Goal: Use online tool/utility: Utilize a website feature to perform a specific function

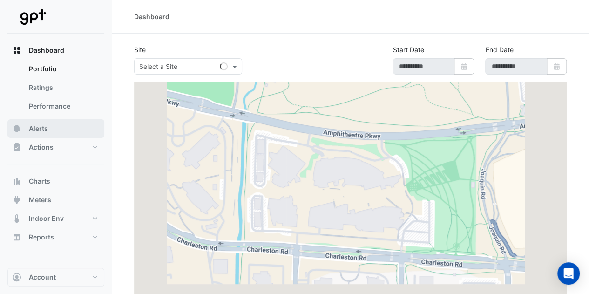
select select "**"
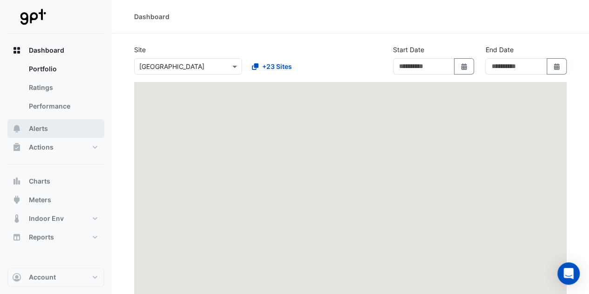
type input "**********"
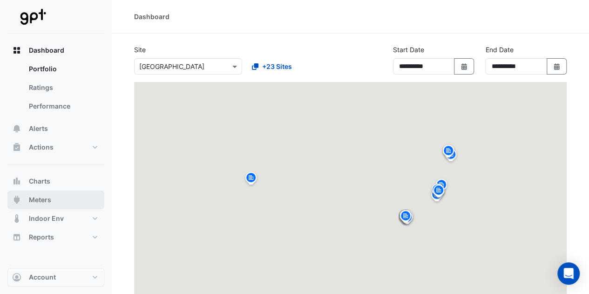
click at [47, 190] on button "Meters" at bounding box center [55, 199] width 97 height 19
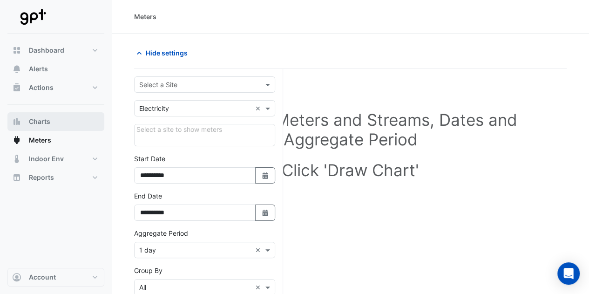
click at [53, 121] on button "Charts" at bounding box center [55, 121] width 97 height 19
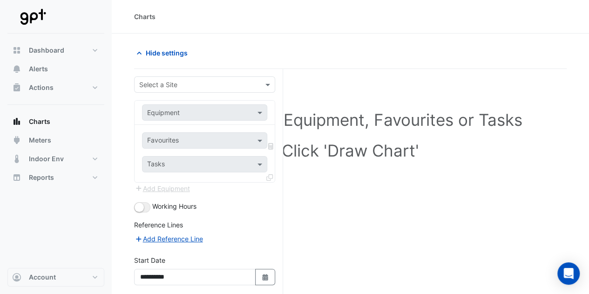
click at [153, 88] on input "text" at bounding box center [195, 85] width 112 height 10
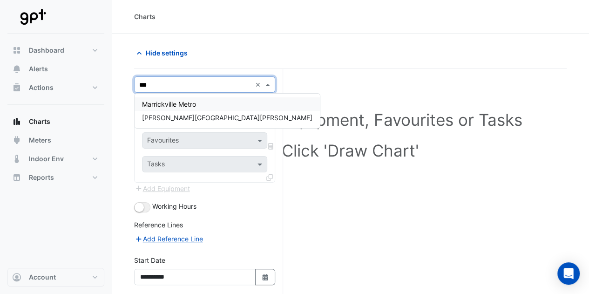
type input "****"
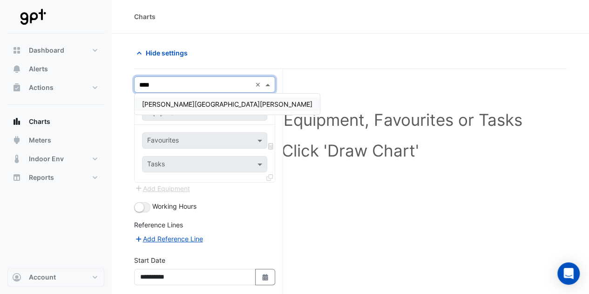
click at [160, 94] on div "[PERSON_NAME][GEOGRAPHIC_DATA][PERSON_NAME]" at bounding box center [226, 104] width 185 height 21
click at [161, 97] on div "[PERSON_NAME][GEOGRAPHIC_DATA][PERSON_NAME]" at bounding box center [226, 103] width 185 height 13
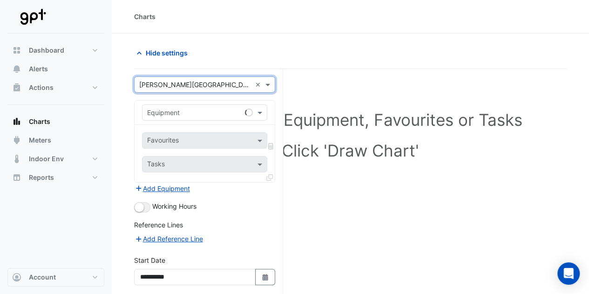
click at [165, 104] on div "Equipment" at bounding box center [204, 112] width 125 height 16
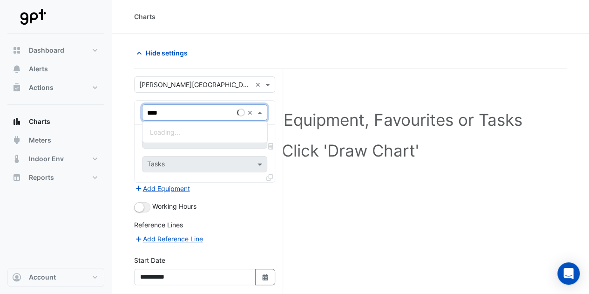
type input "*****"
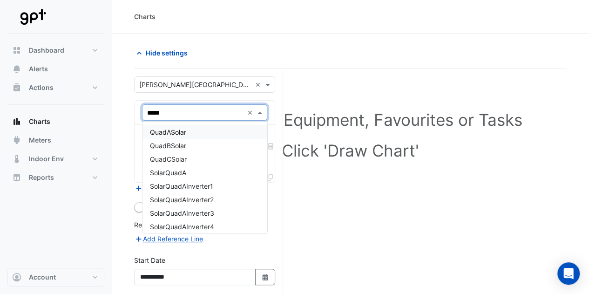
click at [170, 127] on div "QuadASolar" at bounding box center [204, 131] width 125 height 13
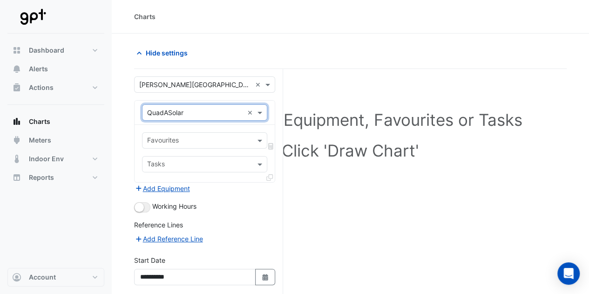
click at [184, 142] on input "text" at bounding box center [199, 141] width 104 height 10
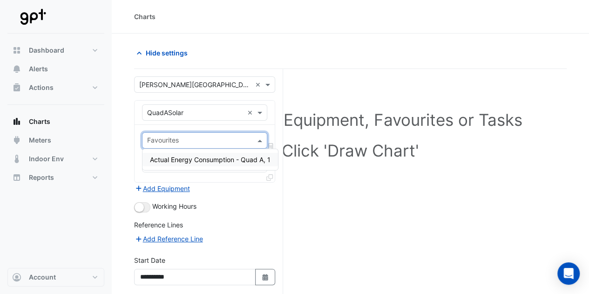
click at [193, 155] on span "Actual Energy Consumption - Quad A, 1" at bounding box center [210, 159] width 121 height 8
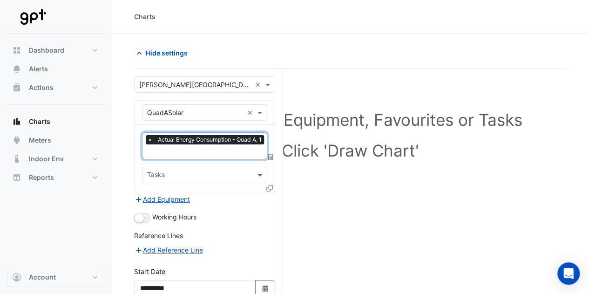
scroll to position [84, 0]
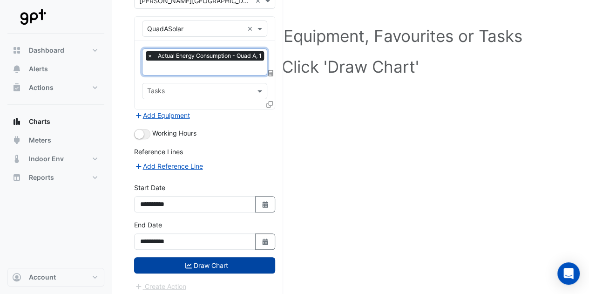
click at [206, 258] on button "Draw Chart" at bounding box center [204, 265] width 141 height 16
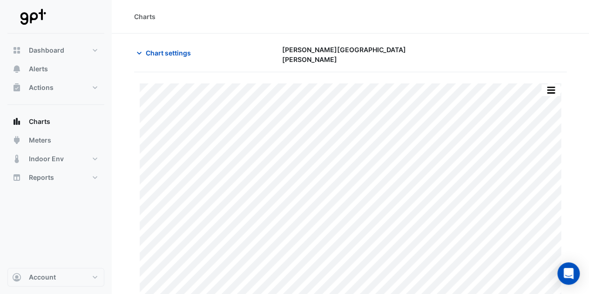
scroll to position [28, 0]
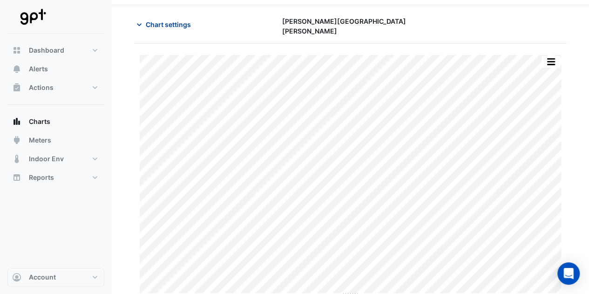
click at [158, 27] on span "Chart settings" at bounding box center [168, 25] width 45 height 10
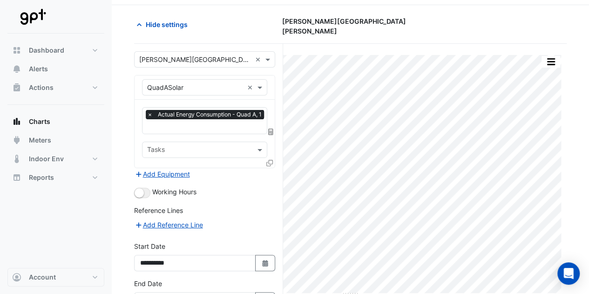
click at [268, 128] on icon at bounding box center [270, 131] width 5 height 7
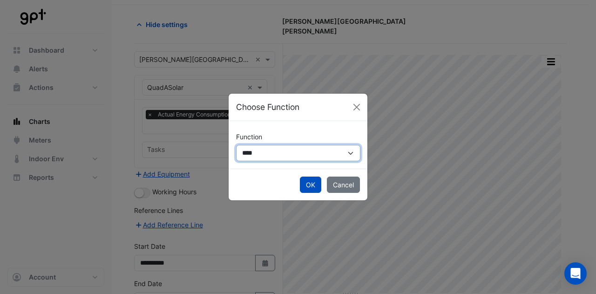
click at [296, 152] on select "**********" at bounding box center [298, 153] width 124 height 16
select select "******"
click at [236, 145] on select "**********" at bounding box center [298, 153] width 124 height 16
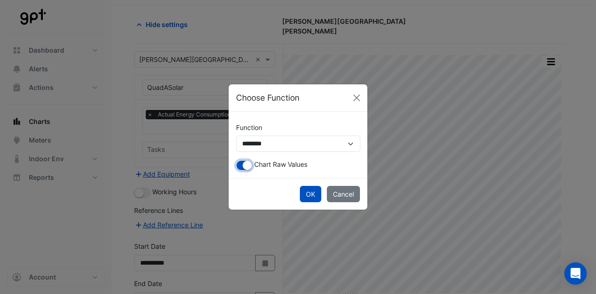
click at [248, 163] on small "button" at bounding box center [246, 165] width 9 height 9
click at [309, 193] on button "OK" at bounding box center [310, 194] width 21 height 16
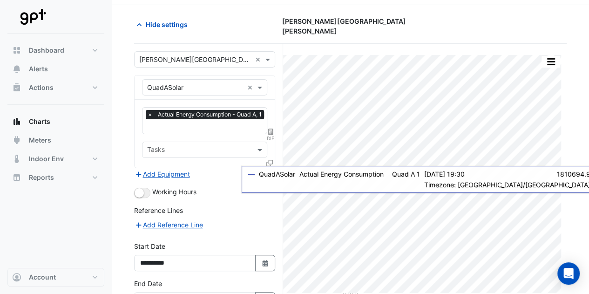
scroll to position [84, 0]
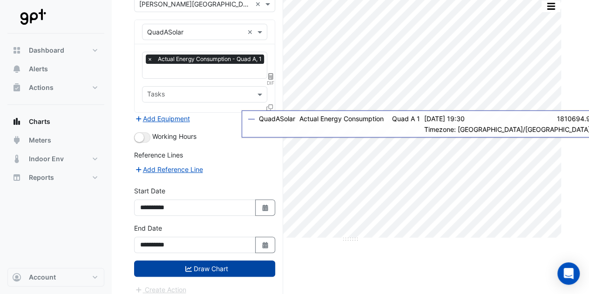
click at [217, 260] on button "Draw Chart" at bounding box center [204, 268] width 141 height 16
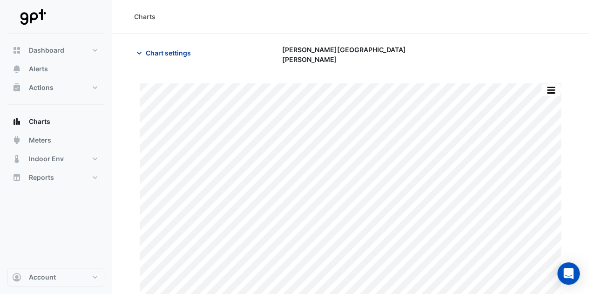
click at [176, 51] on span "Chart settings" at bounding box center [168, 53] width 45 height 10
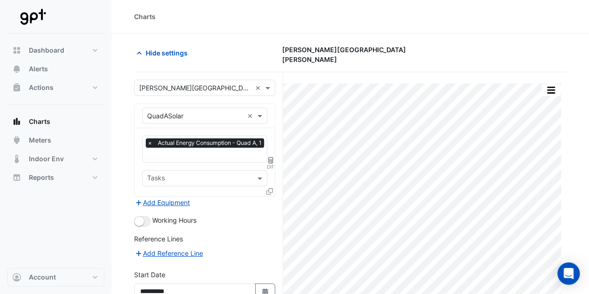
scroll to position [84, 0]
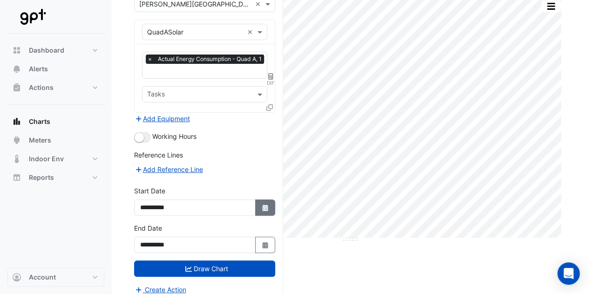
click at [260, 199] on button "Select Date" at bounding box center [265, 207] width 20 height 16
select select "*"
select select "****"
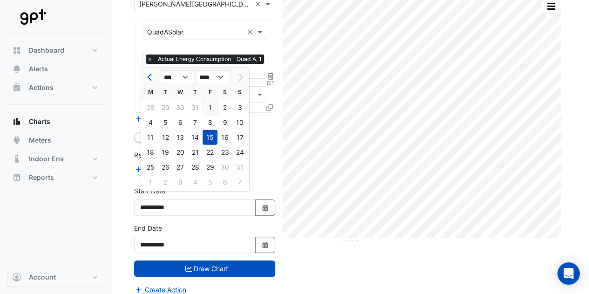
click at [209, 109] on div "1" at bounding box center [209, 107] width 15 height 15
type input "**********"
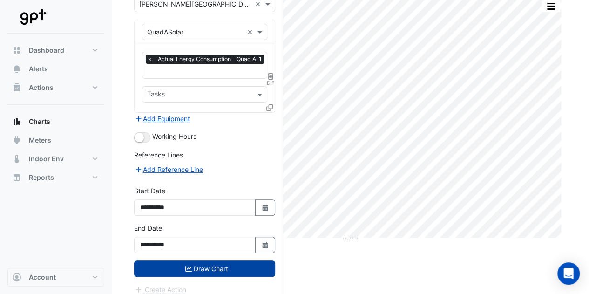
click at [213, 260] on button "Draw Chart" at bounding box center [204, 268] width 141 height 16
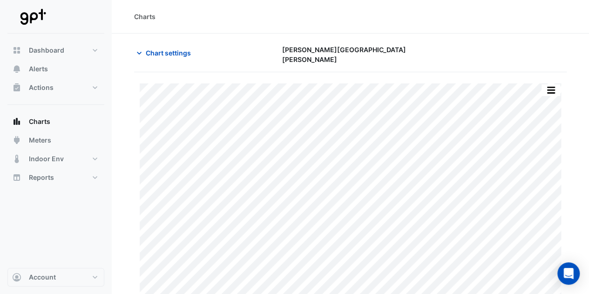
scroll to position [28, 0]
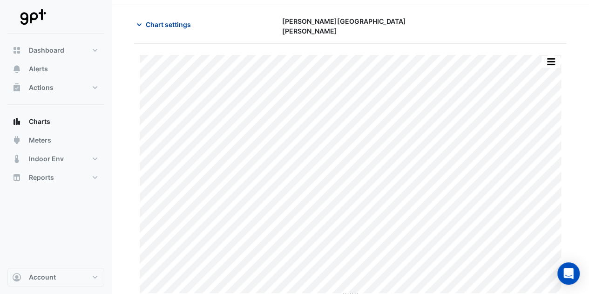
click at [169, 22] on span "Chart settings" at bounding box center [168, 25] width 45 height 10
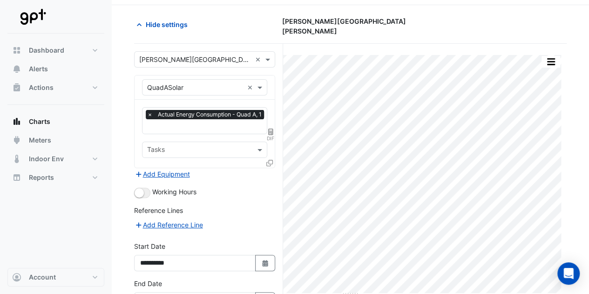
click at [268, 160] on icon at bounding box center [269, 163] width 7 height 7
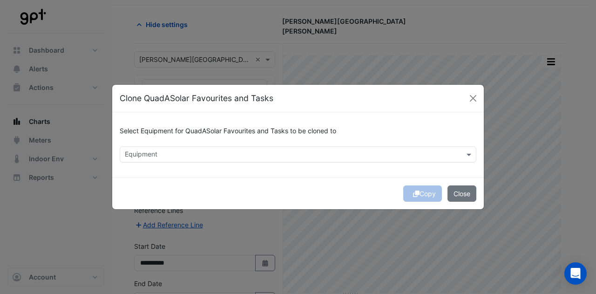
click at [147, 156] on input "text" at bounding box center [292, 155] width 335 height 10
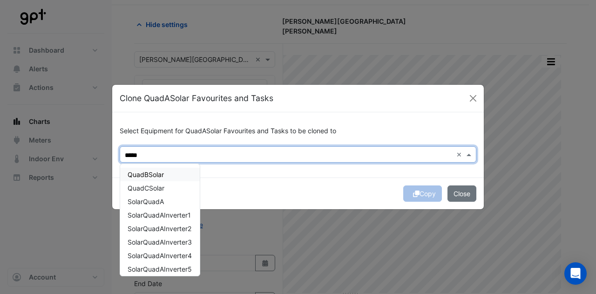
click at [152, 174] on span "QuadBSolar" at bounding box center [145, 174] width 36 height 8
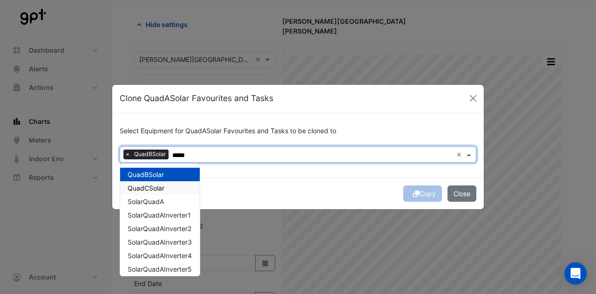
click at [151, 184] on span "QuadCSolar" at bounding box center [145, 188] width 37 height 8
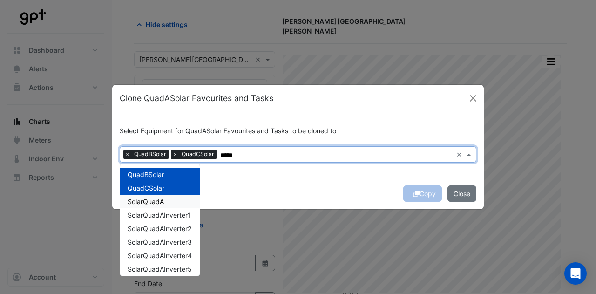
click at [152, 199] on span "SolarQuadA" at bounding box center [145, 201] width 36 height 8
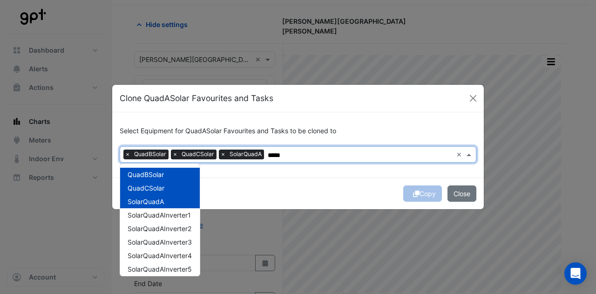
type input "*****"
click at [286, 178] on div "Copy Close" at bounding box center [297, 193] width 371 height 32
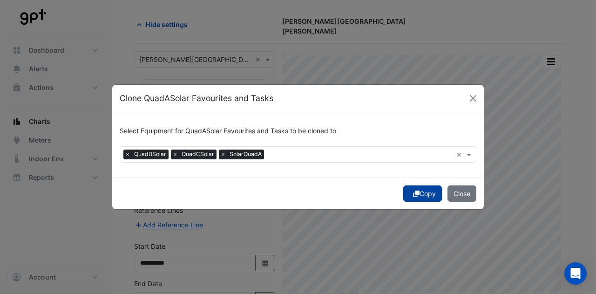
click at [409, 194] on button "Copy" at bounding box center [422, 193] width 39 height 16
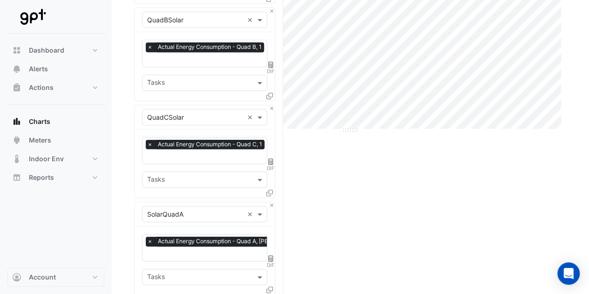
scroll to position [193, 0]
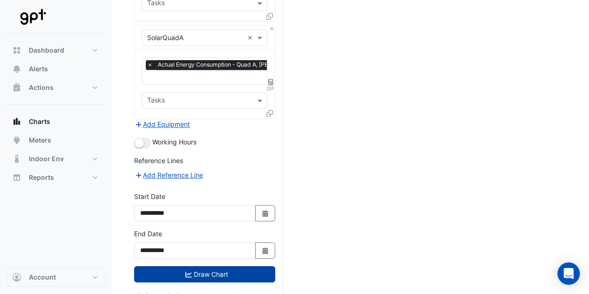
click at [207, 266] on button "Draw Chart" at bounding box center [204, 274] width 141 height 16
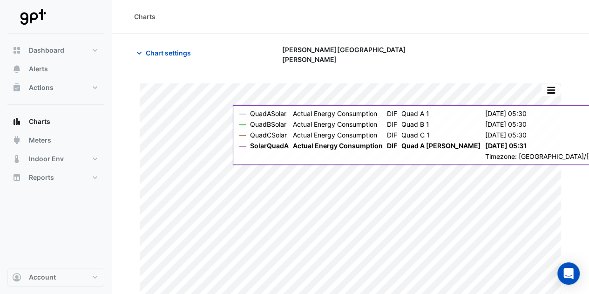
scroll to position [28, 0]
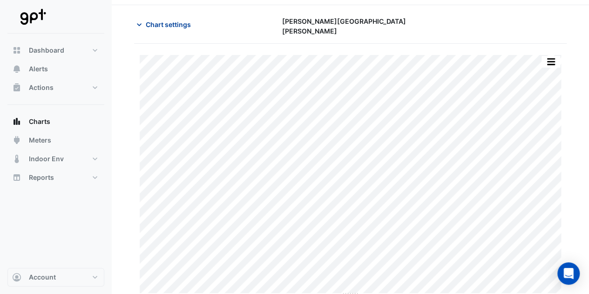
click at [177, 27] on span "Chart settings" at bounding box center [168, 25] width 45 height 10
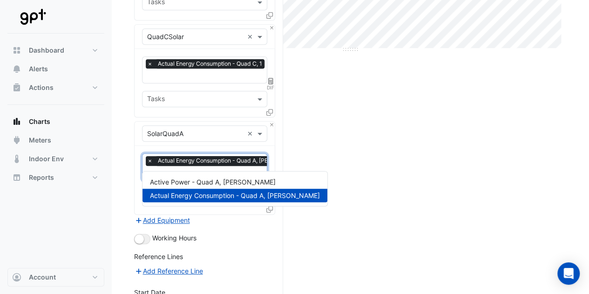
scroll to position [0, 5]
click at [226, 169] on input "text" at bounding box center [223, 174] width 162 height 10
click at [272, 121] on button "Close" at bounding box center [271, 124] width 6 height 6
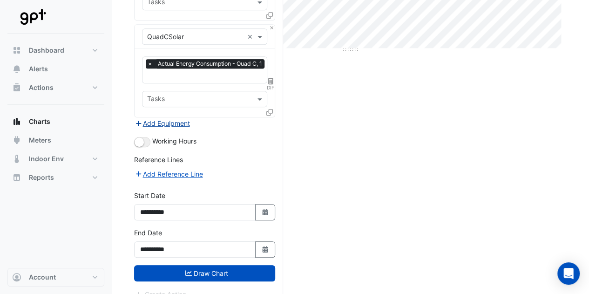
click at [177, 118] on button "Add Equipment" at bounding box center [162, 123] width 56 height 11
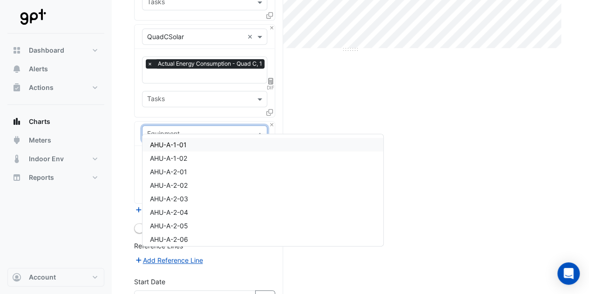
click at [175, 129] on input "text" at bounding box center [195, 134] width 96 height 10
type input "*****"
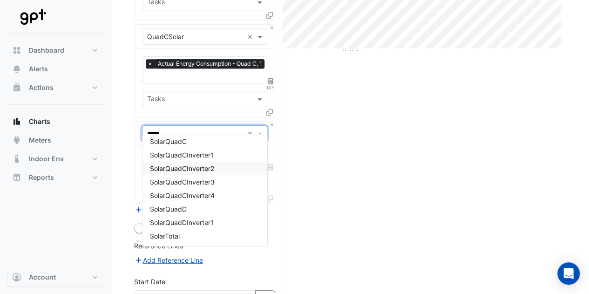
scroll to position [349, 0]
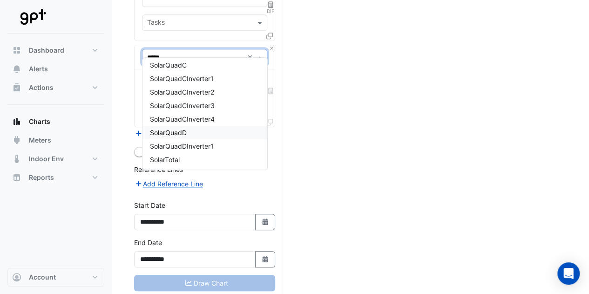
click at [168, 133] on span "SolarQuadD" at bounding box center [168, 132] width 37 height 8
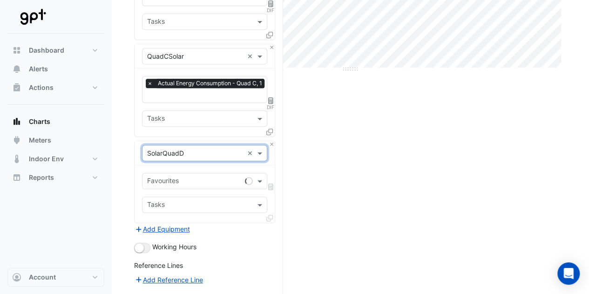
scroll to position [249, 0]
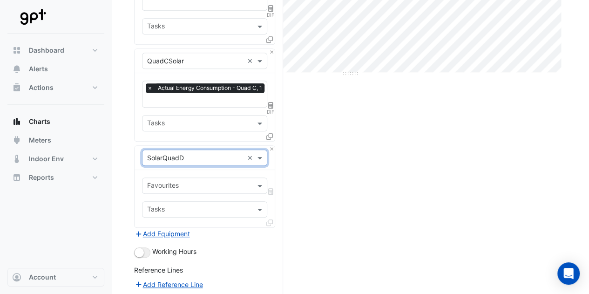
click at [202, 181] on input "text" at bounding box center [199, 186] width 104 height 10
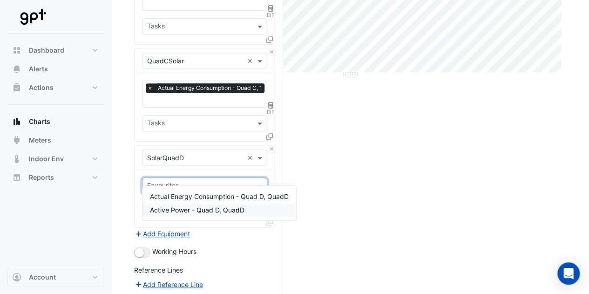
click at [204, 212] on span "Active Power - Quad D, QuadD" at bounding box center [197, 210] width 94 height 8
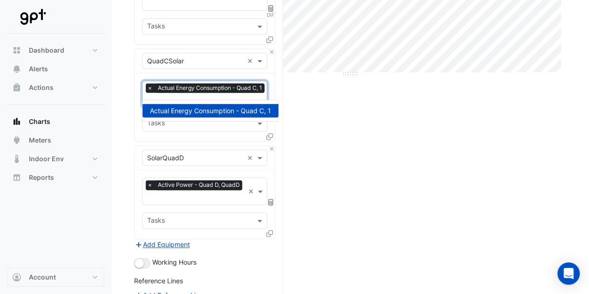
click at [189, 98] on div at bounding box center [206, 101] width 121 height 12
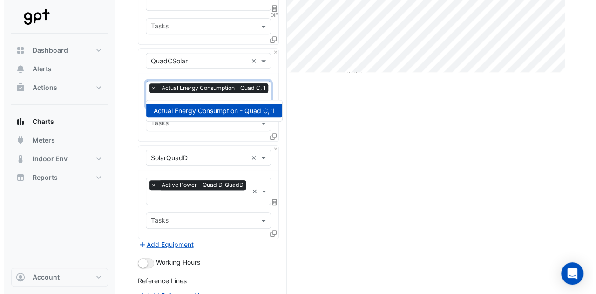
scroll to position [0, 2]
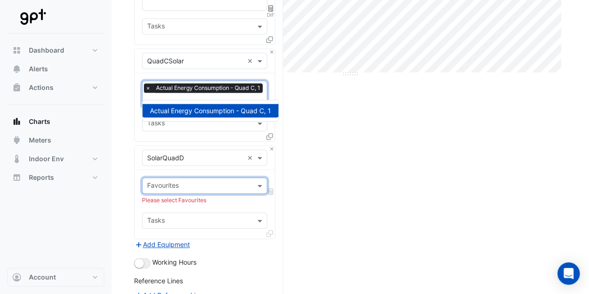
click at [204, 178] on div "Favourites" at bounding box center [196, 185] width 109 height 14
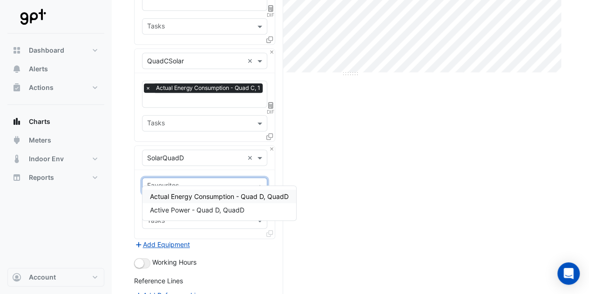
click at [200, 196] on span "Actual Energy Consumption - Quad D, QuadD" at bounding box center [219, 196] width 139 height 8
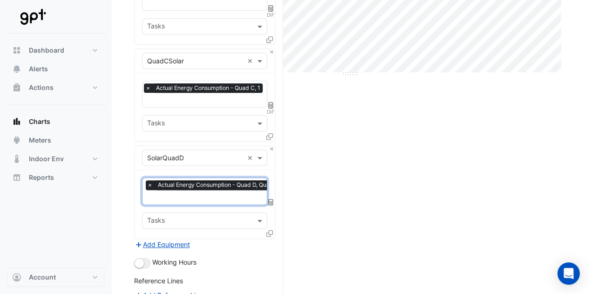
click at [268, 199] on fa-layers at bounding box center [271, 202] width 8 height 7
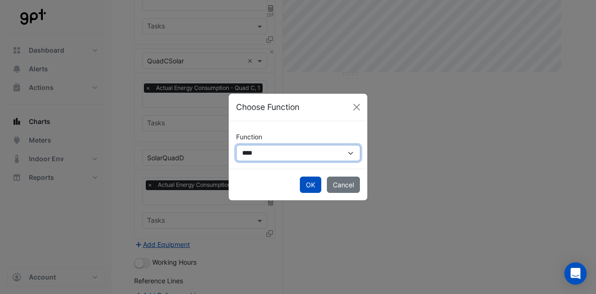
click at [286, 150] on select "**********" at bounding box center [298, 153] width 124 height 16
select select "******"
click at [236, 145] on select "**********" at bounding box center [298, 153] width 124 height 16
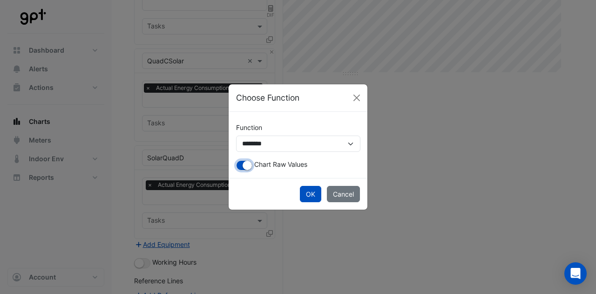
click at [236, 164] on button "button" at bounding box center [244, 165] width 16 height 10
click at [308, 193] on button "OK" at bounding box center [310, 194] width 21 height 16
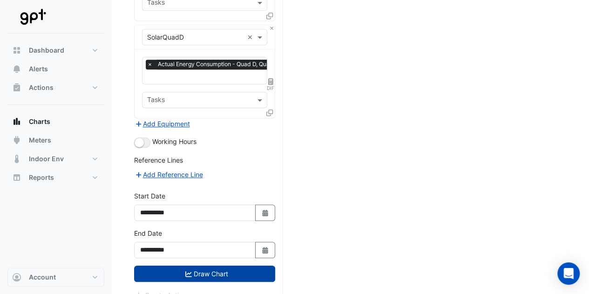
click at [244, 265] on button "Draw Chart" at bounding box center [204, 273] width 141 height 16
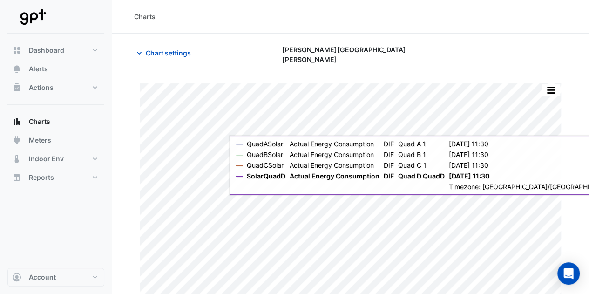
scroll to position [28, 0]
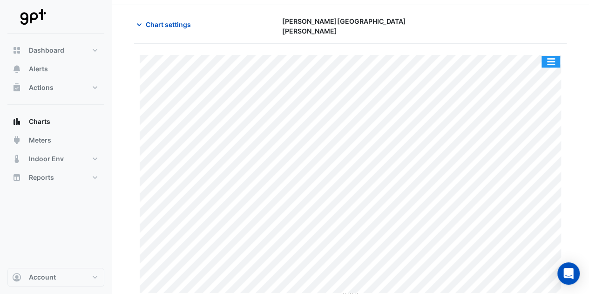
click at [548, 56] on button "button" at bounding box center [550, 62] width 19 height 12
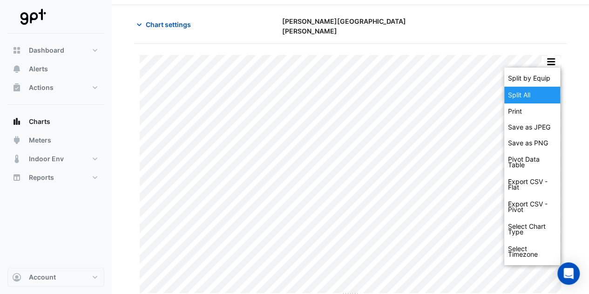
click at [533, 87] on div "Split All" at bounding box center [532, 95] width 56 height 17
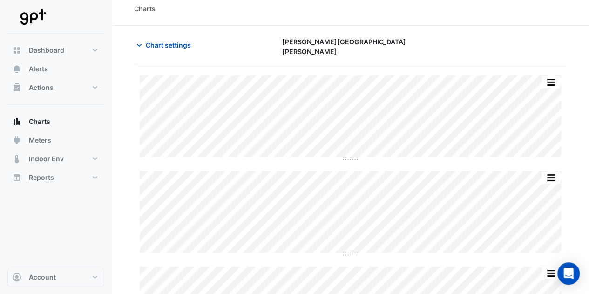
scroll to position [7, 0]
